Goal: Task Accomplishment & Management: Use online tool/utility

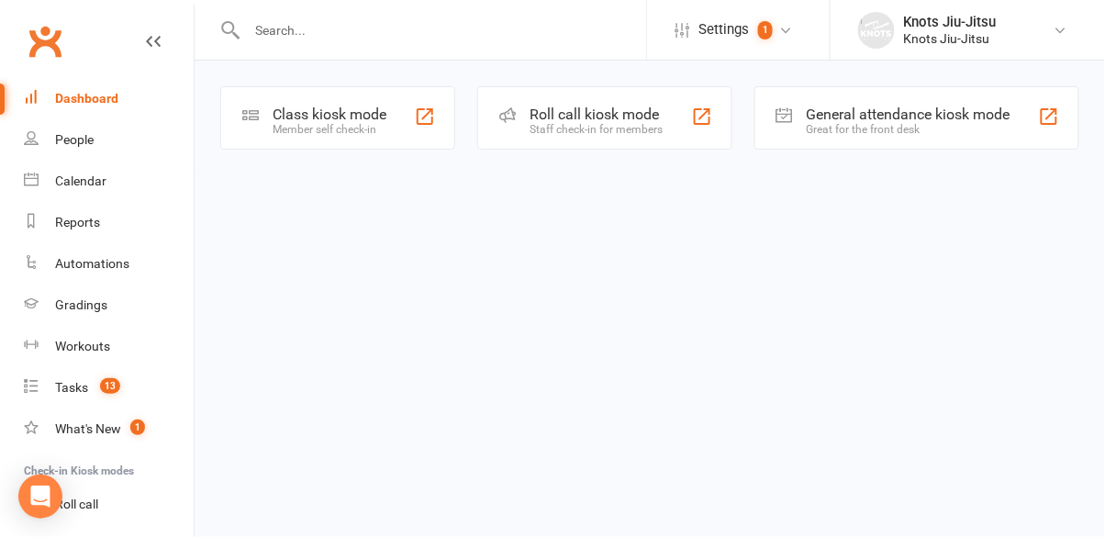
click at [378, 125] on div "Member self check-in" at bounding box center [330, 129] width 114 height 13
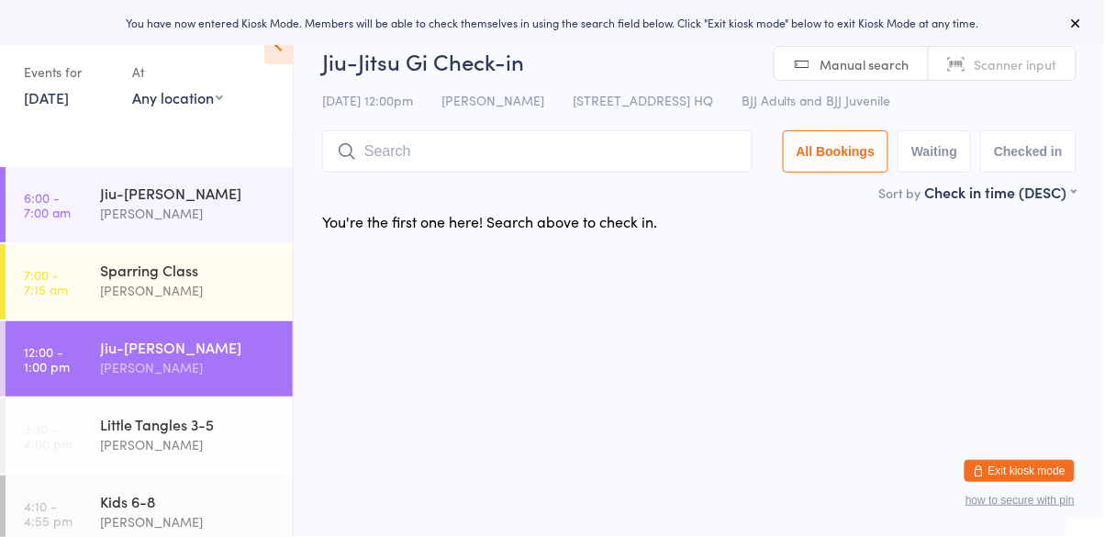
click at [122, 362] on div "[PERSON_NAME]" at bounding box center [188, 367] width 177 height 21
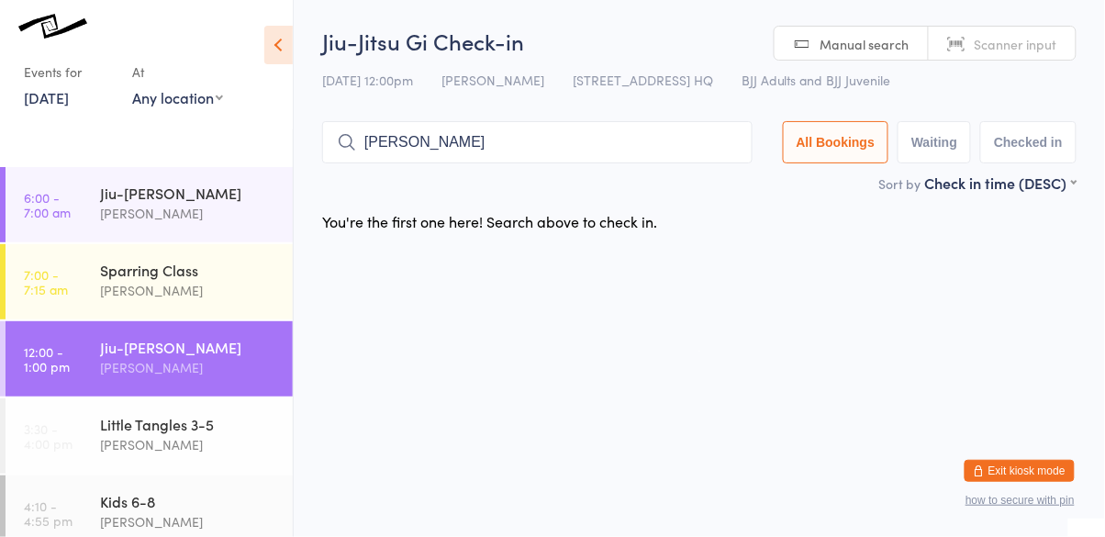
click at [350, 154] on input "marie-clair dufour" at bounding box center [537, 142] width 431 height 42
click at [344, 137] on icon at bounding box center [347, 142] width 20 height 20
click at [349, 140] on icon at bounding box center [347, 142] width 20 height 20
click at [340, 152] on icon at bounding box center [347, 142] width 20 height 20
click at [507, 147] on input "marie-clair dufour" at bounding box center [537, 142] width 431 height 42
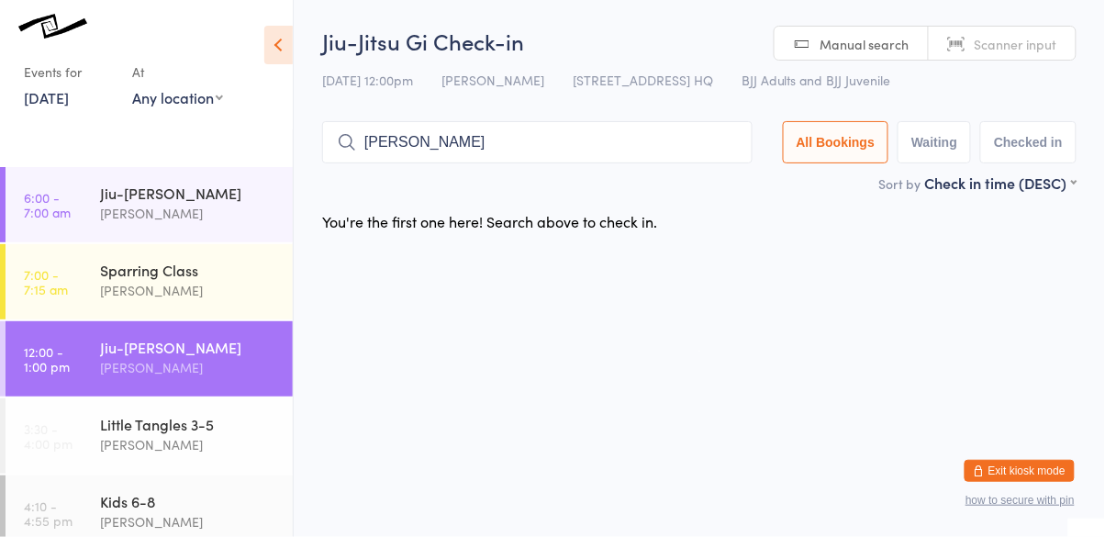
type input "marie-clair"
click at [341, 143] on icon at bounding box center [347, 142] width 20 height 20
click at [347, 145] on icon at bounding box center [347, 142] width 20 height 20
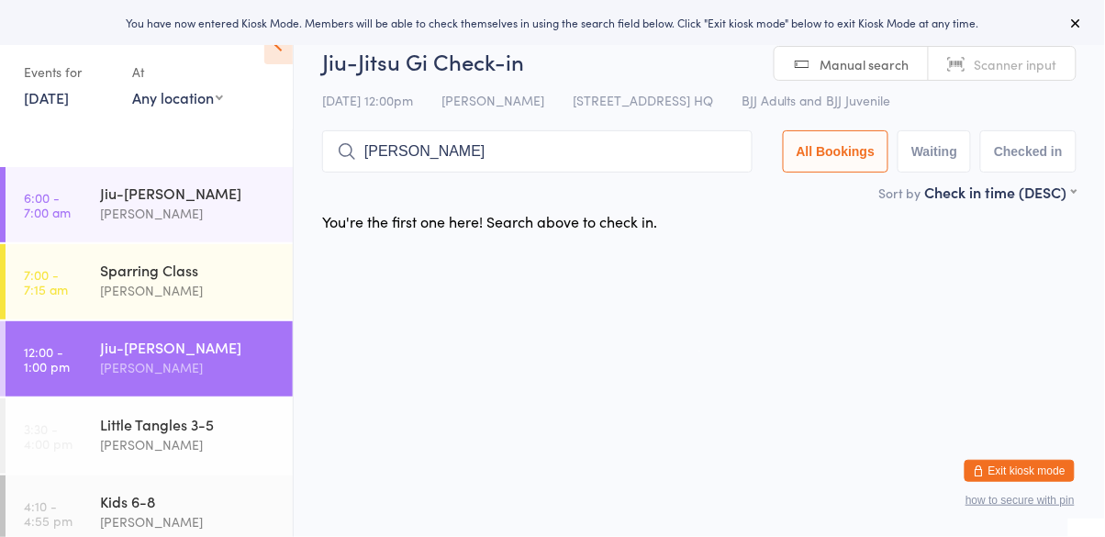
type input "[PERSON_NAME]"
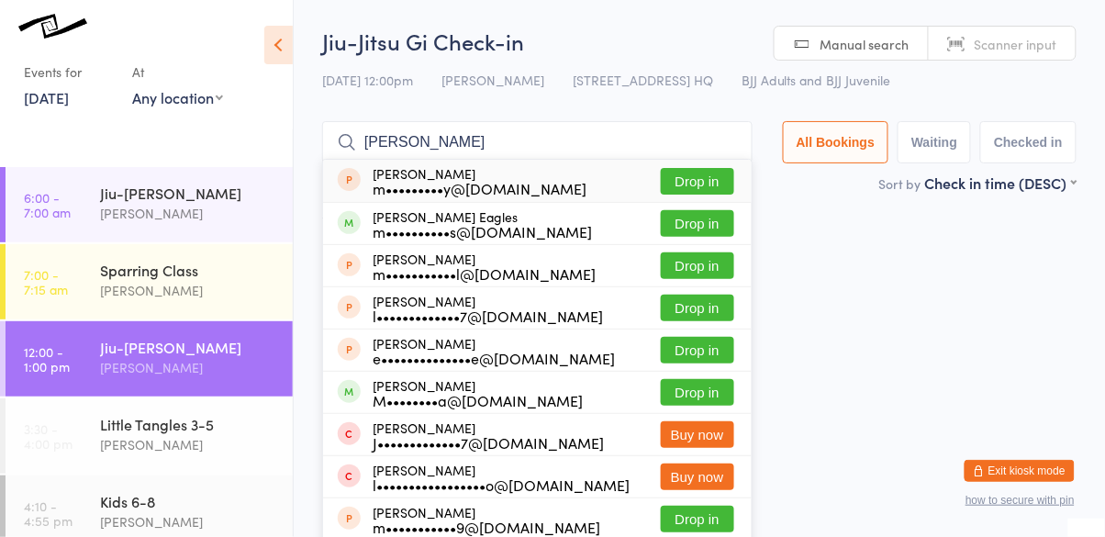
click at [705, 394] on button "Drop in" at bounding box center [697, 392] width 73 height 27
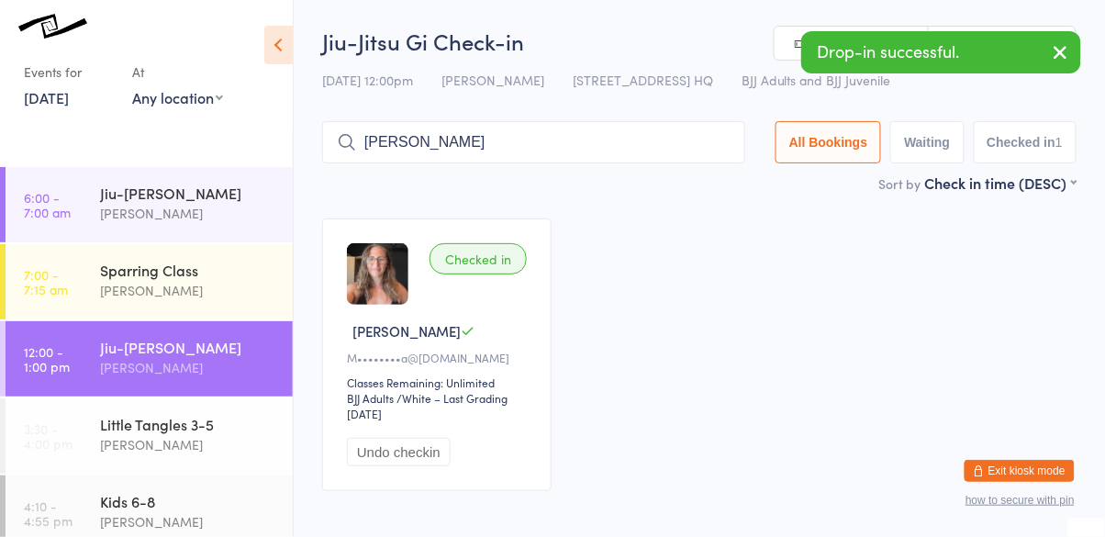
type input "natasha"
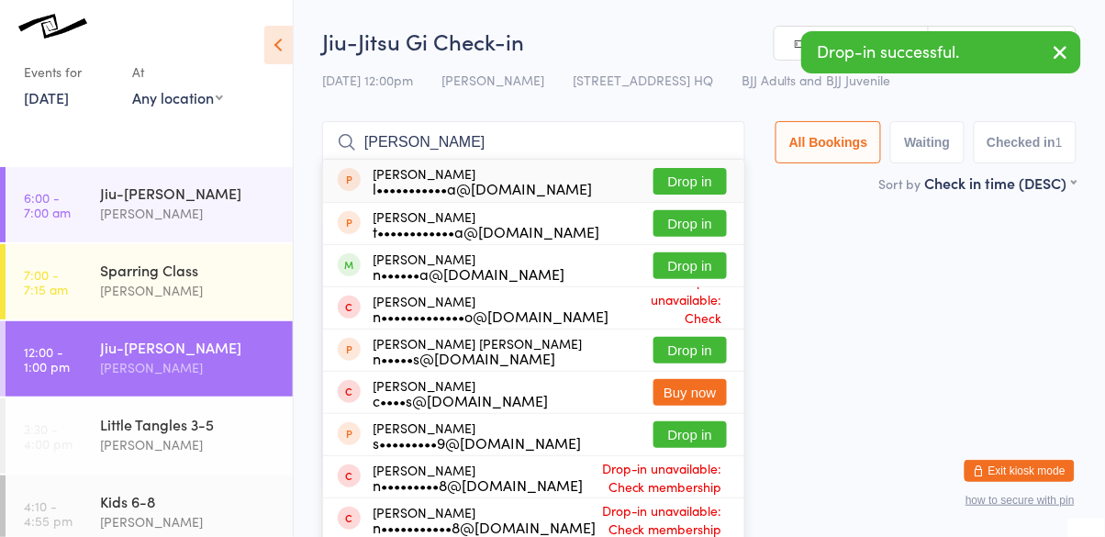
click at [697, 264] on button "Drop in" at bounding box center [690, 265] width 73 height 27
